Goal: Information Seeking & Learning: Learn about a topic

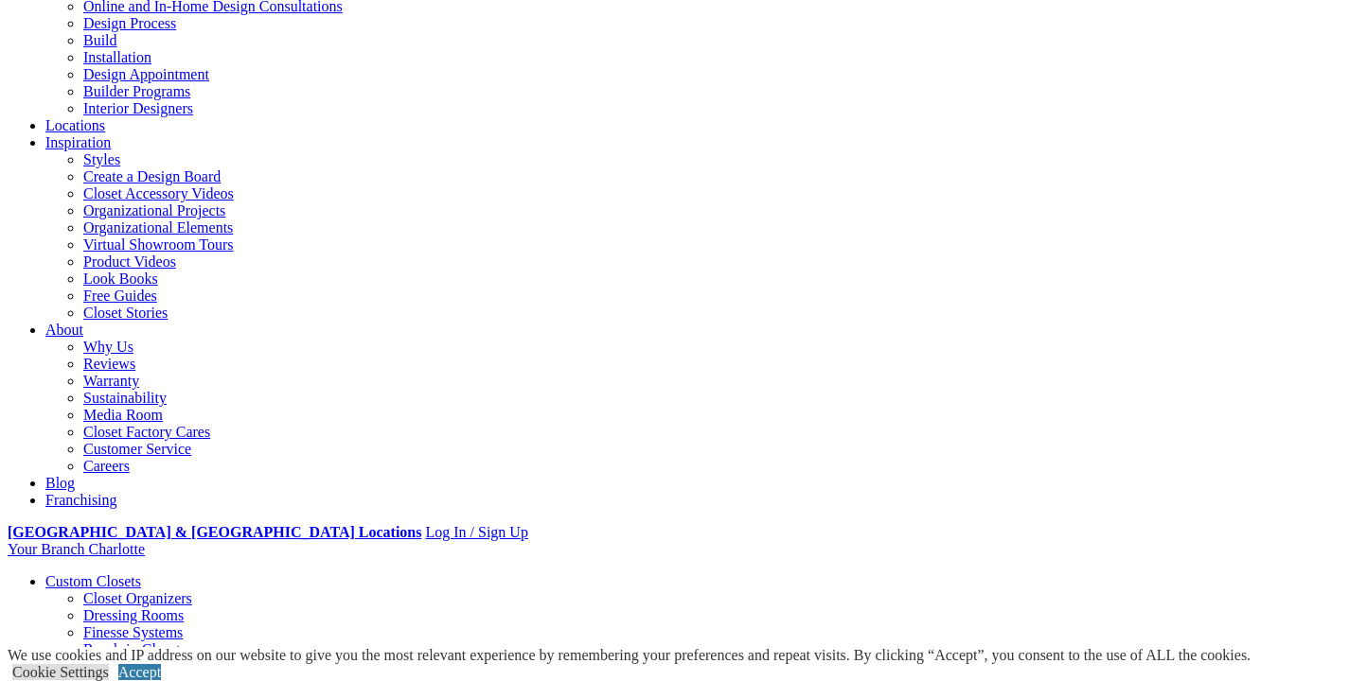
scroll to position [293, 0]
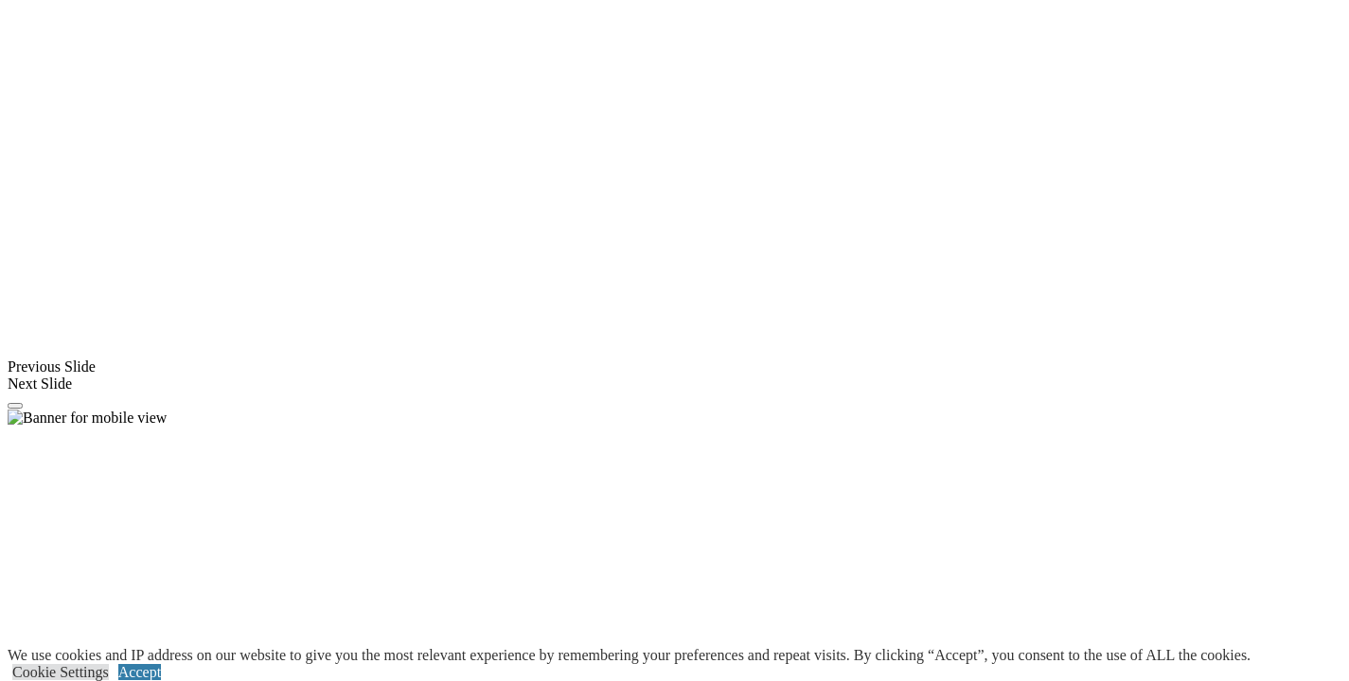
scroll to position [1385, 0]
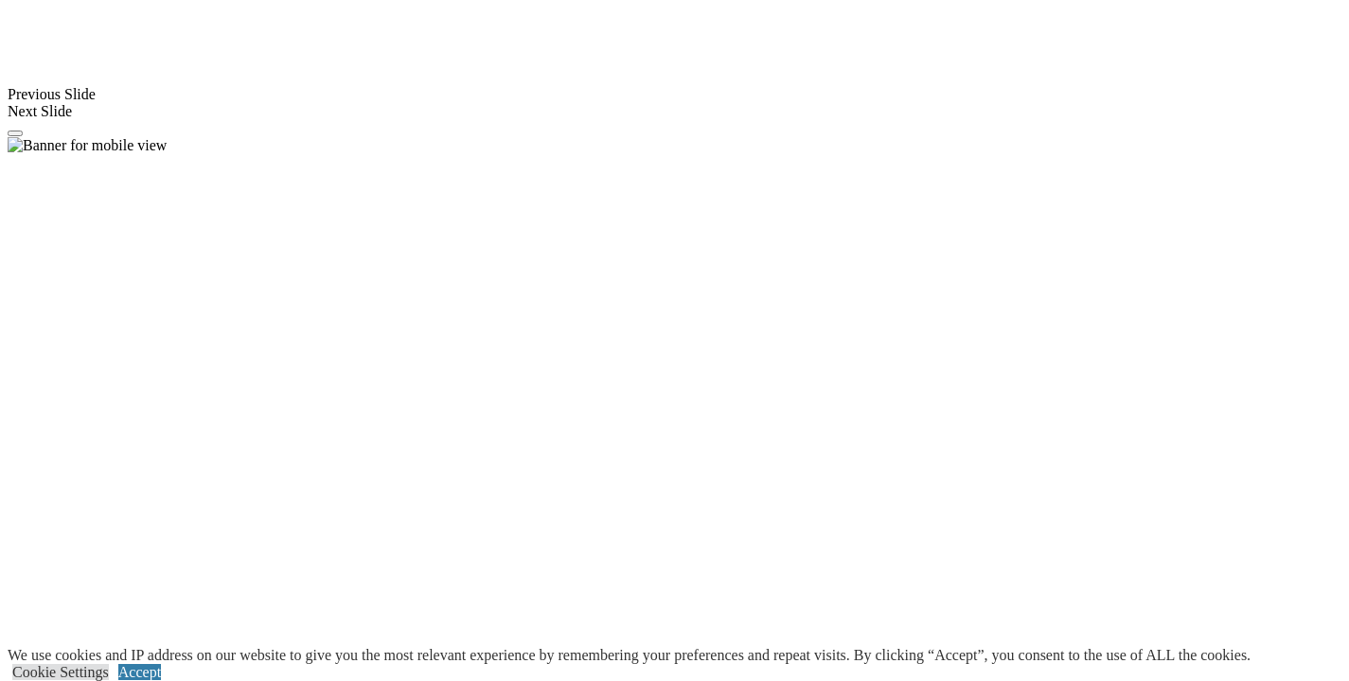
scroll to position [1655, 0]
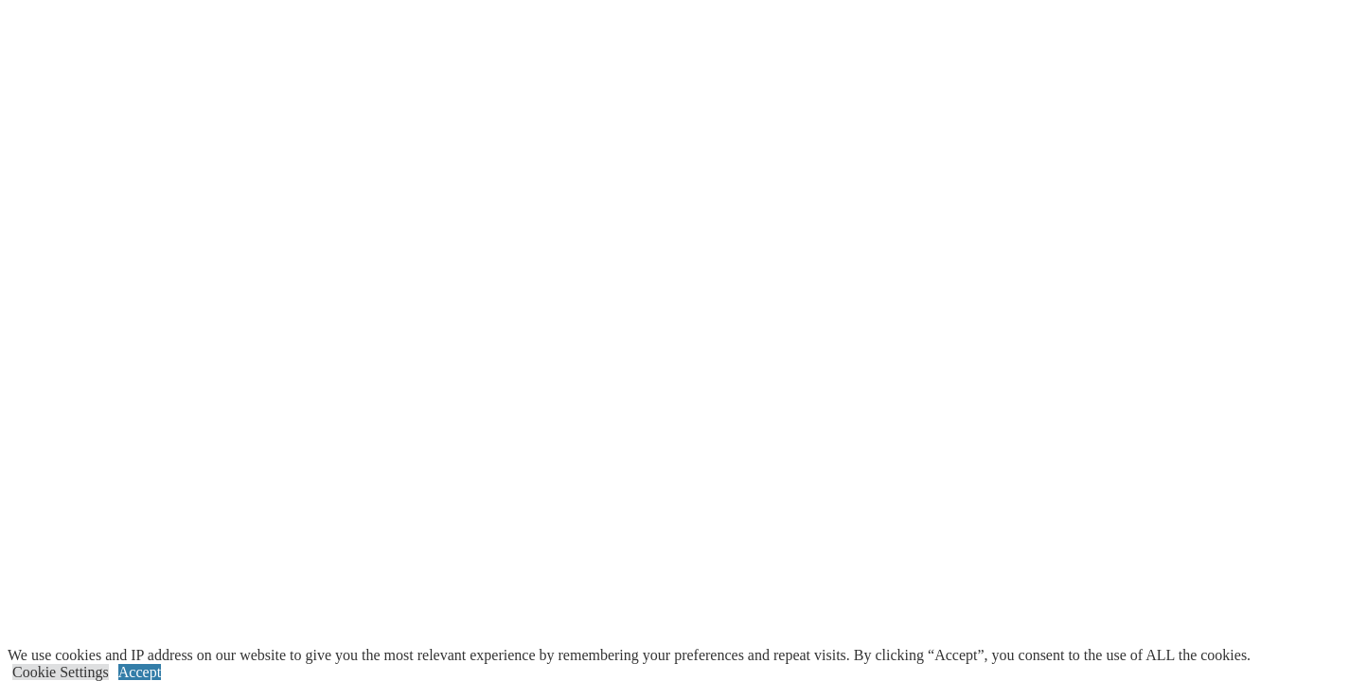
scroll to position [2125, 0]
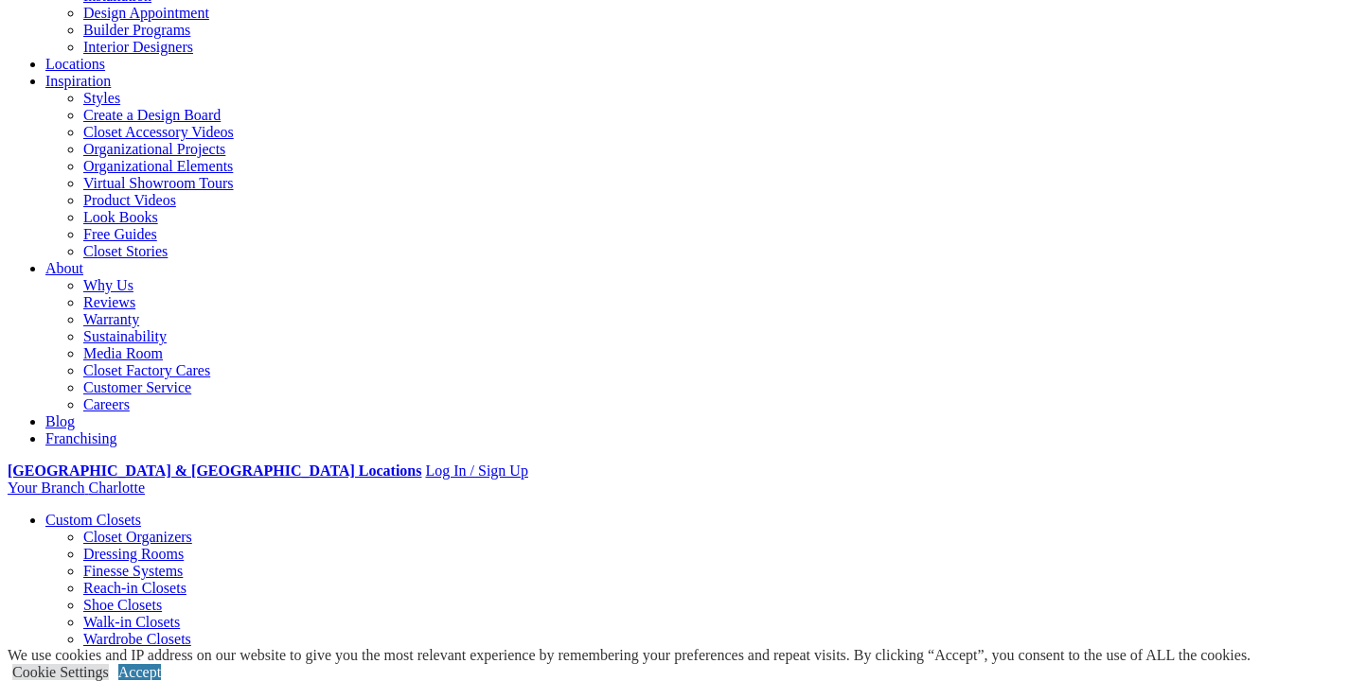
scroll to position [300, 0]
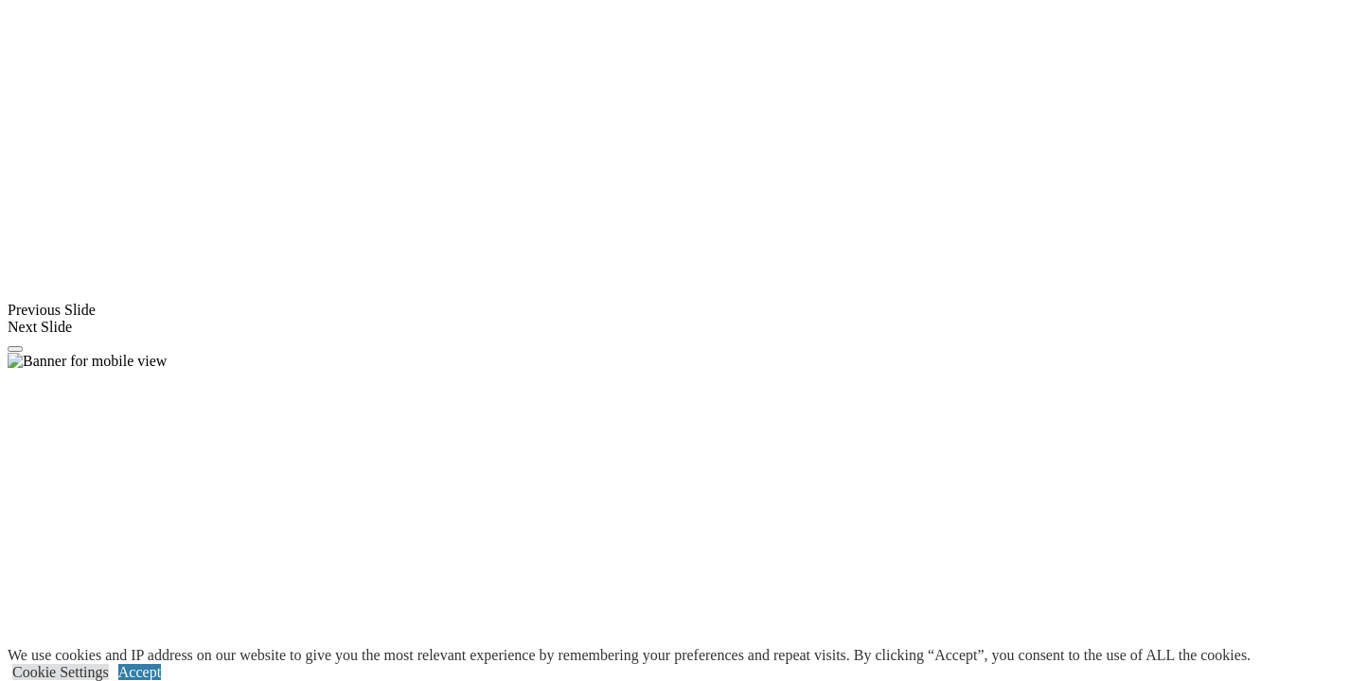
scroll to position [1306, 0]
